Goal: Task Accomplishment & Management: Use online tool/utility

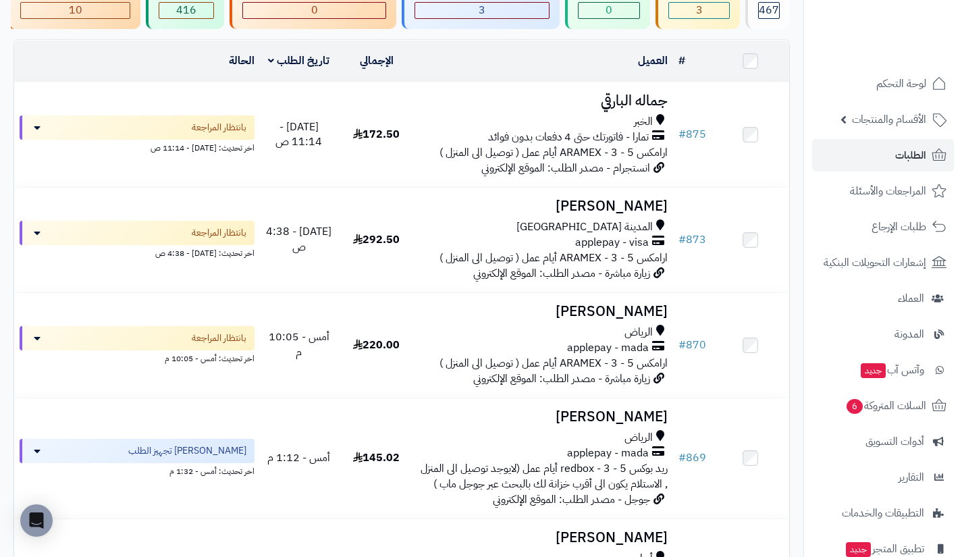
scroll to position [114, 0]
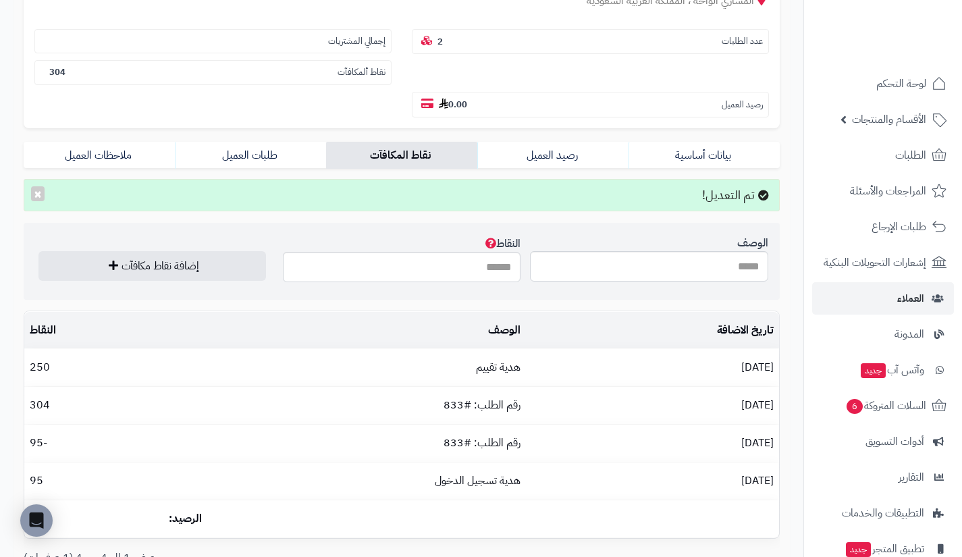
scroll to position [97, 0]
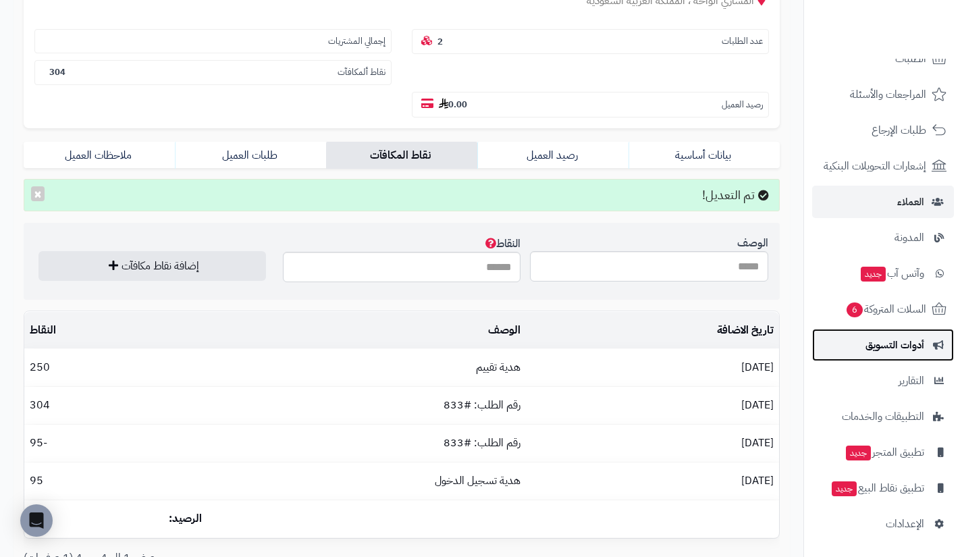
click at [877, 339] on span "أدوات التسويق" at bounding box center [895, 345] width 59 height 19
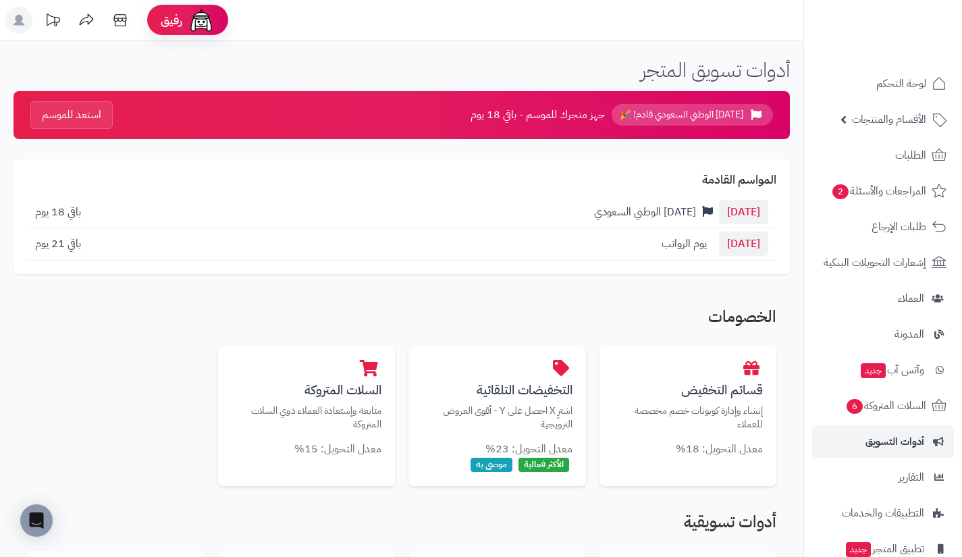
scroll to position [97, 0]
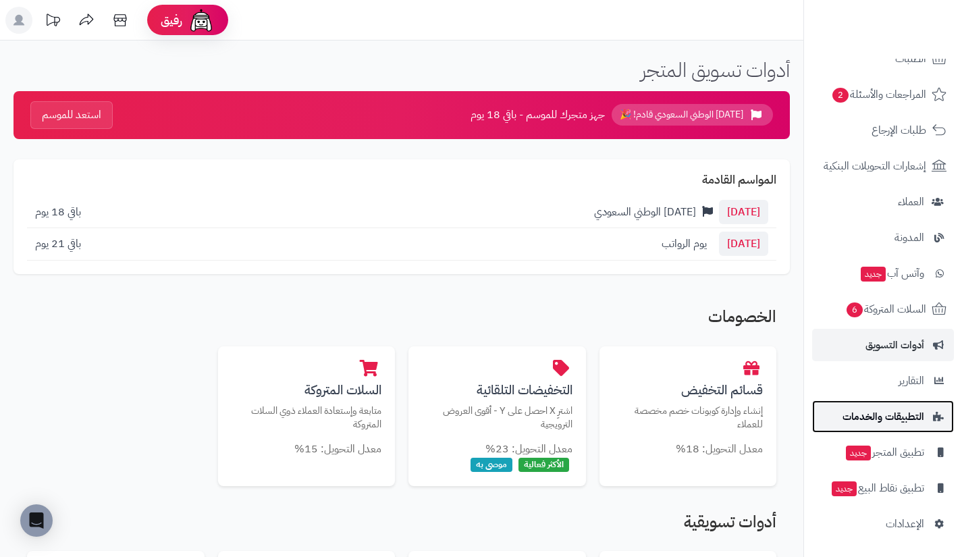
click at [887, 403] on link "التطبيقات والخدمات" at bounding box center [883, 417] width 142 height 32
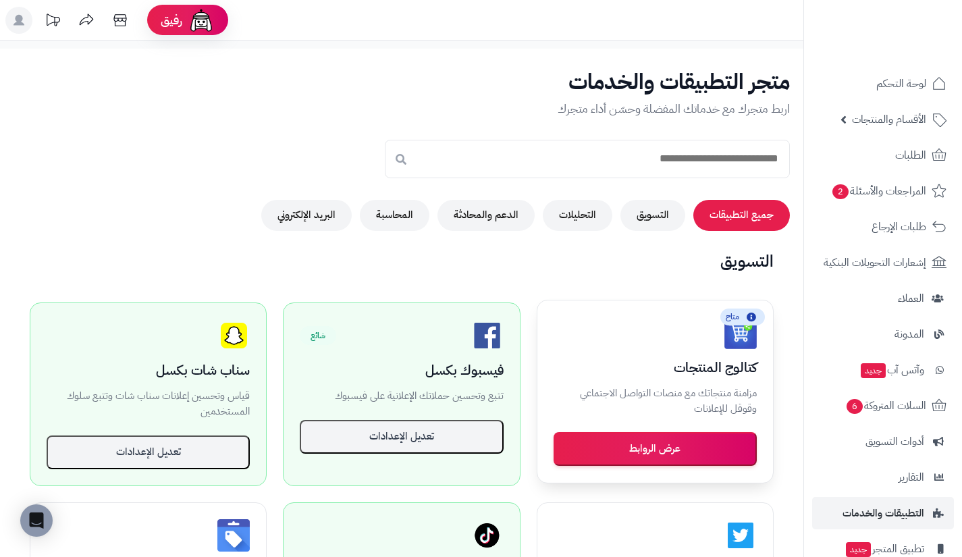
click at [661, 448] on button "عرض الروابط" at bounding box center [655, 449] width 203 height 34
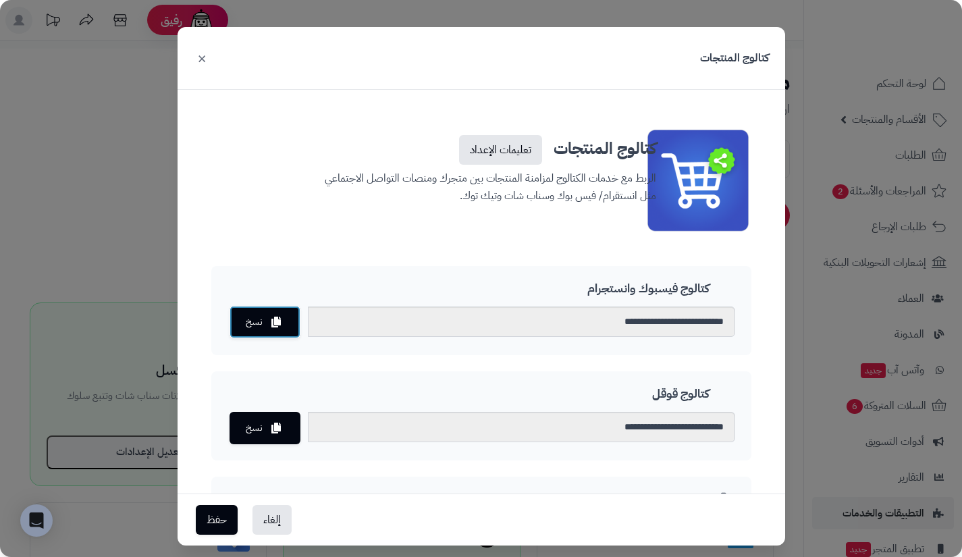
click at [281, 325] on icon at bounding box center [276, 322] width 9 height 11
